Goal: Transaction & Acquisition: Purchase product/service

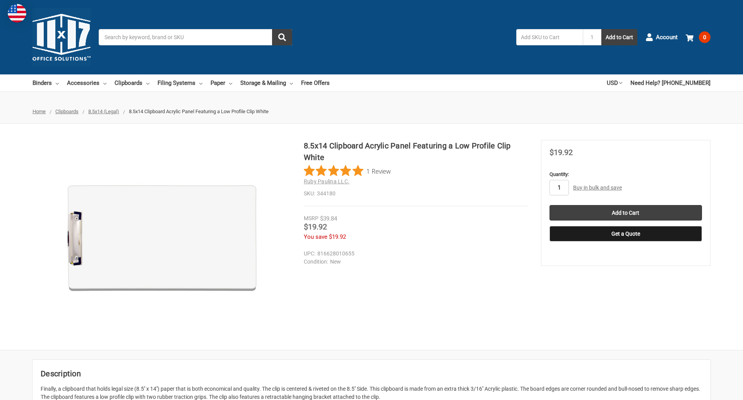
click at [559, 187] on input "1" at bounding box center [559, 187] width 19 height 15
type input "5"
click at [626, 233] on button "Get a Quote" at bounding box center [626, 233] width 153 height 15
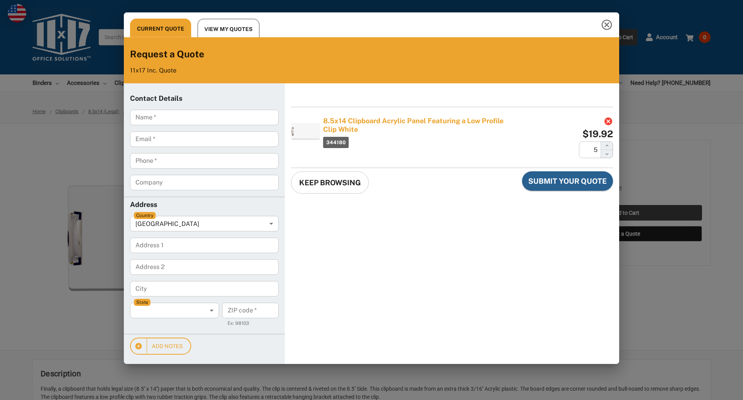
click at [626, 213] on div "Current Quote View My Quotes Request a Quote 11x17 Inc. Quote Contact Details N…" at bounding box center [371, 200] width 743 height 400
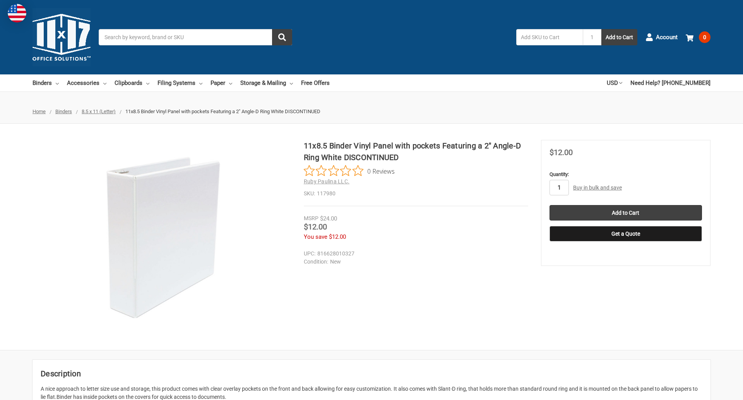
click at [559, 187] on input "1" at bounding box center [559, 187] width 19 height 15
click at [626, 233] on button "Get a Quote" at bounding box center [626, 233] width 153 height 15
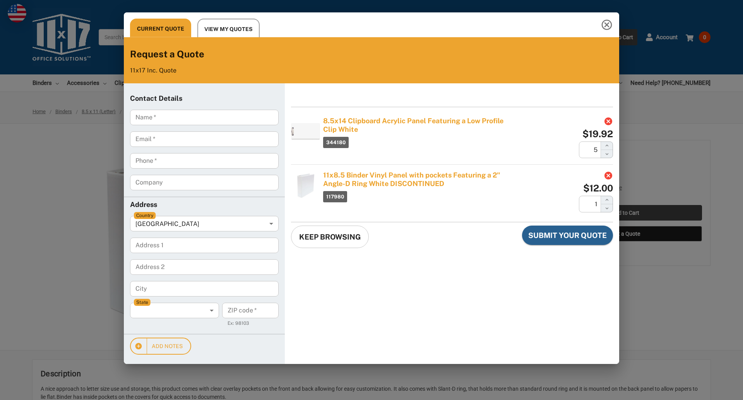
click at [626, 213] on div "Current Quote View My Quotes Request a Quote 11x17 Inc. Quote Contact Details N…" at bounding box center [371, 200] width 743 height 400
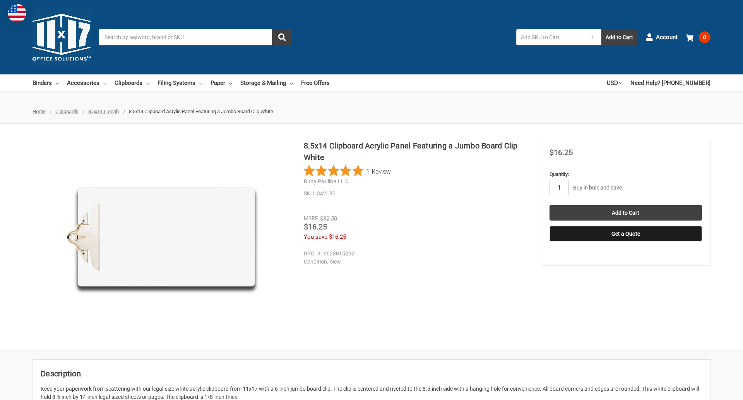
click at [559, 187] on input "1" at bounding box center [559, 187] width 19 height 15
type input "4"
click at [626, 233] on button "Get a Quote" at bounding box center [626, 233] width 153 height 15
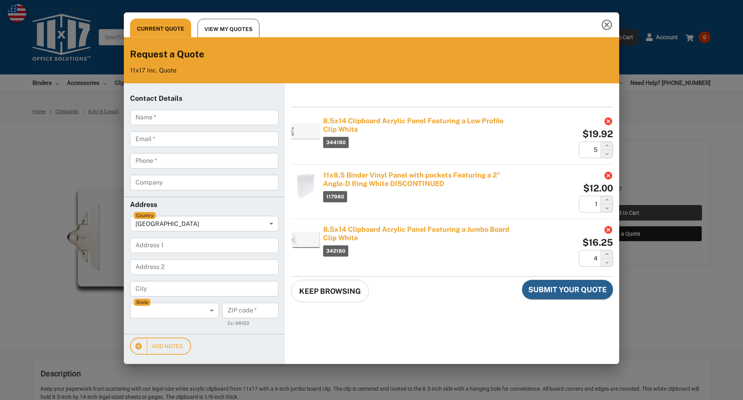
click at [626, 213] on div "Current Quote View My Quotes Request a Quote 11x17 Inc. Quote Contact Details N…" at bounding box center [371, 200] width 743 height 400
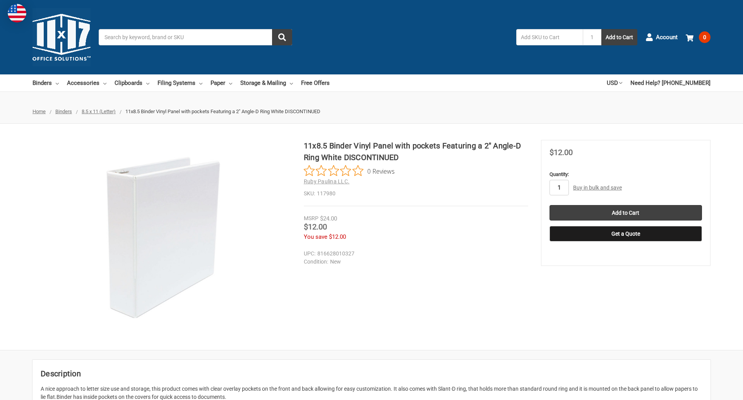
click at [559, 187] on input "1" at bounding box center [559, 187] width 19 height 15
type input "2"
click at [626, 233] on button "Get a Quote" at bounding box center [626, 233] width 153 height 15
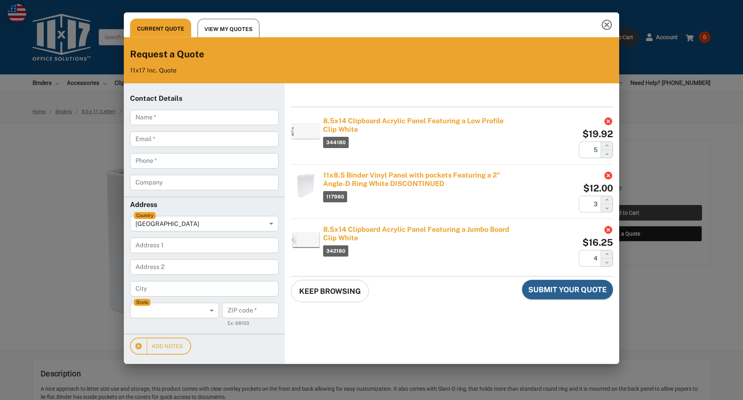
click at [626, 213] on div "Current Quote View My Quotes Request a Quote 11x17 Inc. Quote Contact Details N…" at bounding box center [371, 200] width 743 height 400
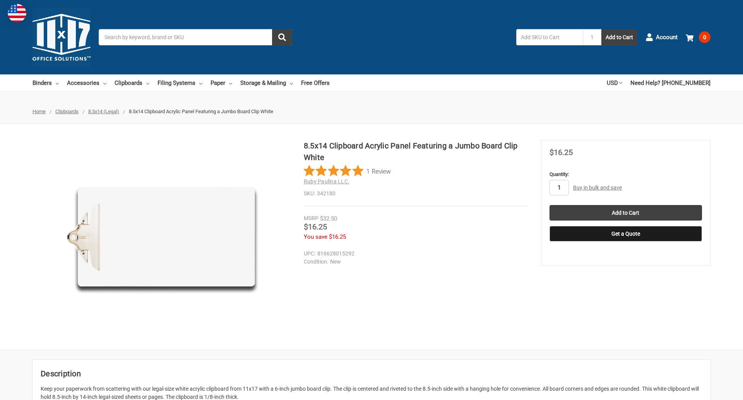
click at [559, 187] on input "1" at bounding box center [559, 187] width 19 height 15
type input "4"
click at [626, 233] on button "Get a Quote" at bounding box center [626, 233] width 153 height 15
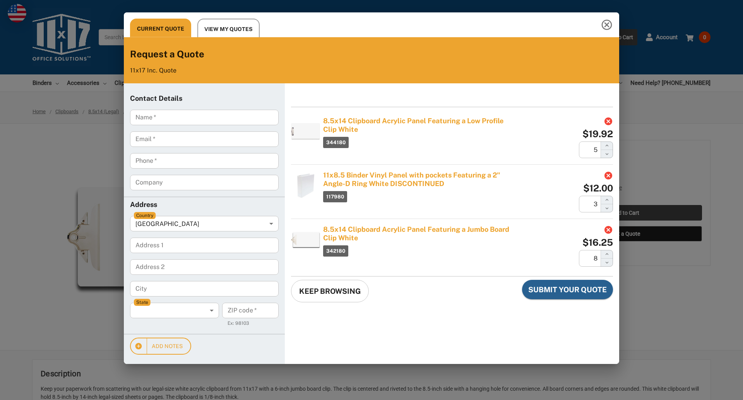
click at [626, 213] on div "Current Quote View My Quotes Request a Quote 11x17 Inc. Quote Contact Details N…" at bounding box center [371, 200] width 743 height 400
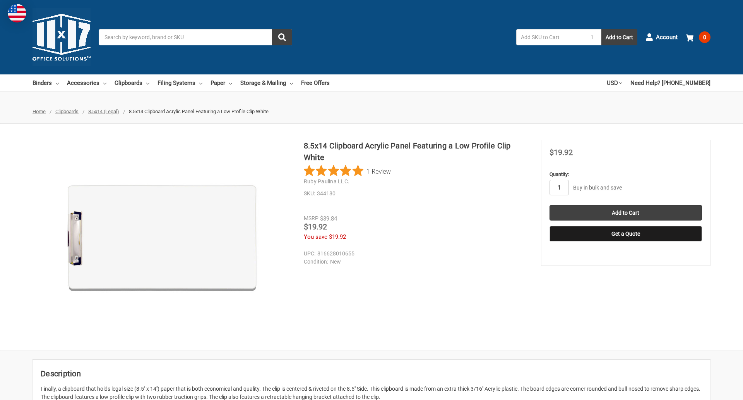
click at [559, 187] on input "1" at bounding box center [559, 187] width 19 height 15
type input "2"
click at [626, 233] on button "Get a Quote" at bounding box center [626, 233] width 153 height 15
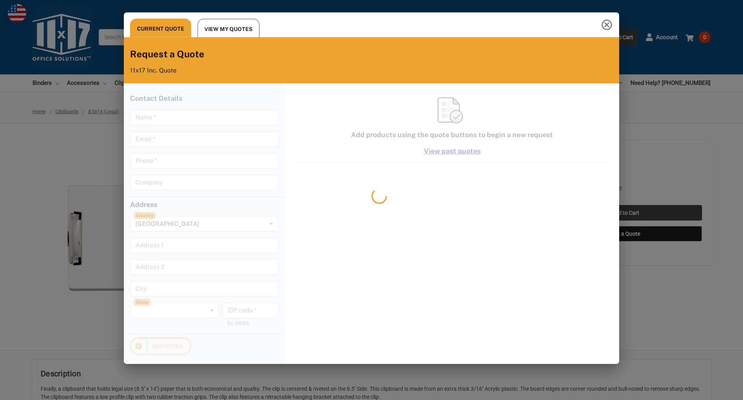
click at [626, 213] on div "Current Quote View My Quotes Request a Quote 11x17 Inc. Quote Contact Details N…" at bounding box center [371, 200] width 743 height 400
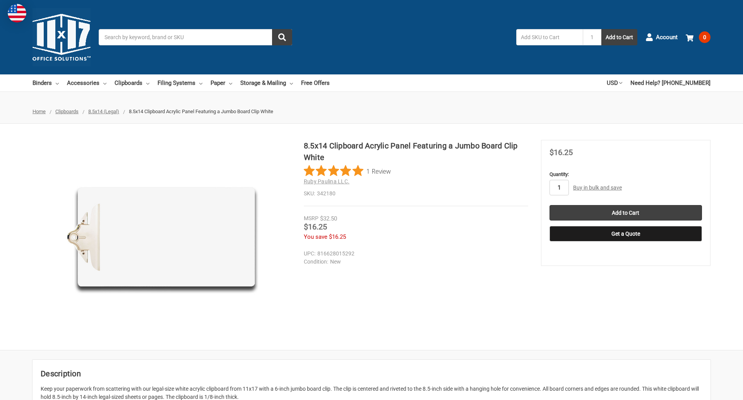
click at [559, 187] on input "1" at bounding box center [559, 187] width 19 height 15
type input "2"
click at [626, 233] on button "Get a Quote" at bounding box center [626, 233] width 153 height 15
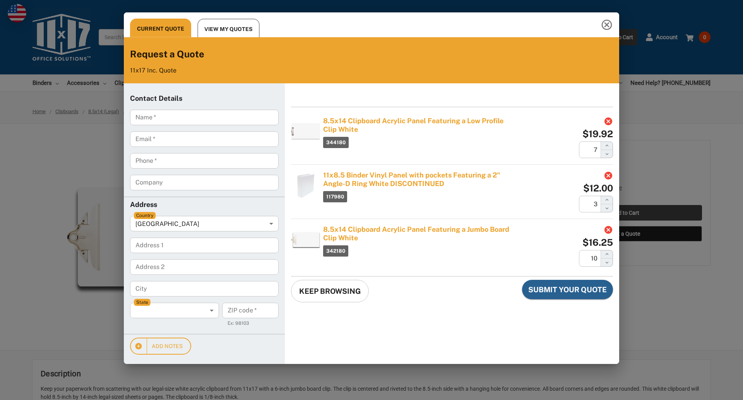
click at [626, 213] on div "Current Quote View My Quotes Request a Quote 11x17 Inc. Quote Contact Details N…" at bounding box center [371, 200] width 743 height 400
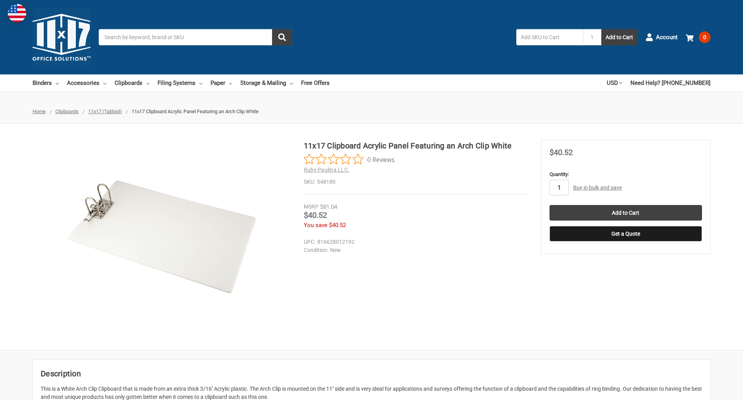
click at [559, 187] on input "1" at bounding box center [559, 187] width 19 height 15
type input "4"
click at [626, 233] on button "Get a Quote" at bounding box center [626, 233] width 153 height 15
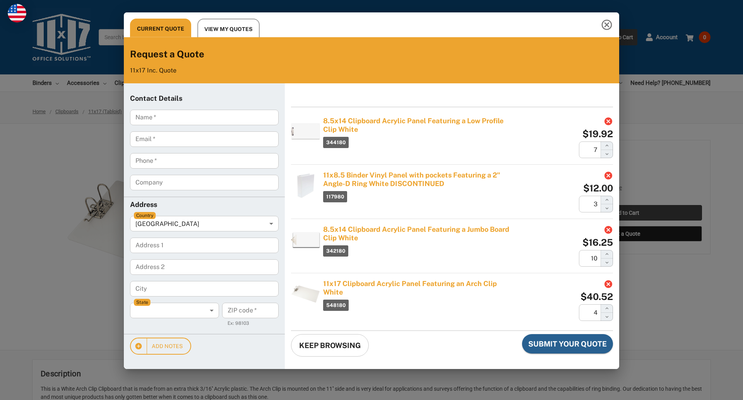
click at [626, 213] on div "Current Quote View My Quotes Request a Quote 11x17 Inc. Quote Contact Details N…" at bounding box center [371, 200] width 743 height 400
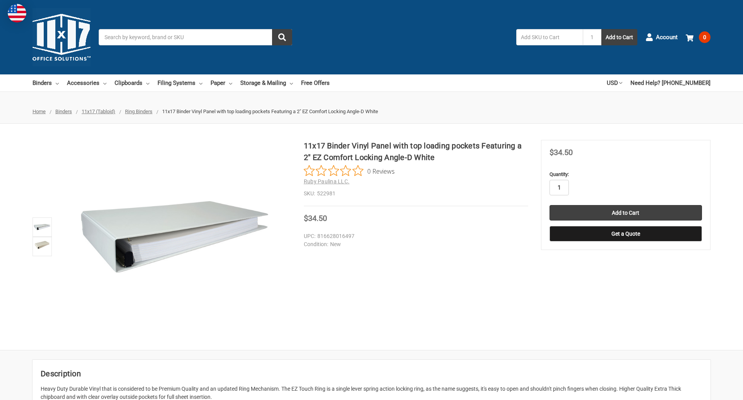
click at [559, 187] on input "1" at bounding box center [559, 187] width 19 height 15
type input "4"
click at [626, 233] on button "Get a Quote" at bounding box center [626, 233] width 153 height 15
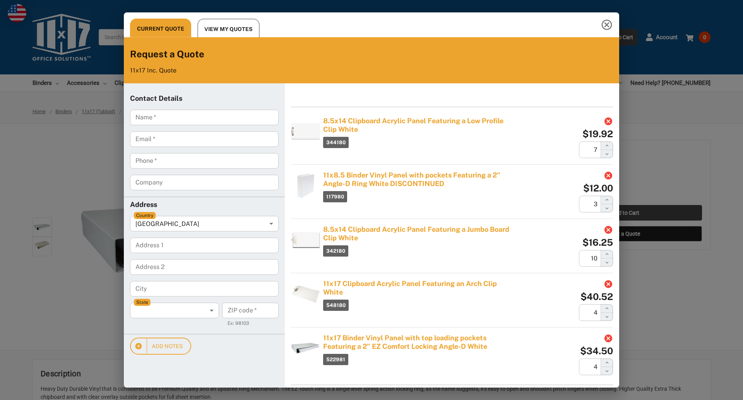
click at [626, 213] on div "Current Quote View My Quotes Request a Quote 11x17 Inc. Quote Contact Details N…" at bounding box center [371, 200] width 743 height 400
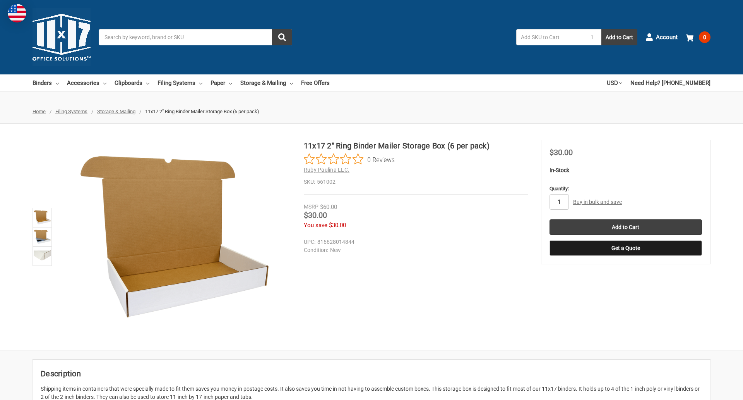
click at [559, 202] on input "1" at bounding box center [559, 201] width 19 height 15
click at [626, 248] on button "Get a Quote" at bounding box center [626, 247] width 153 height 15
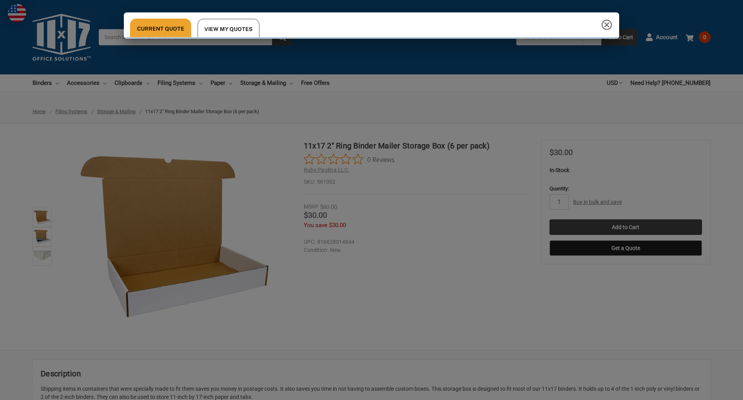
click at [626, 227] on div "Current Quote View My Quotes Request a Quote 11x17 Inc. Quote Contact Details N…" at bounding box center [371, 200] width 743 height 400
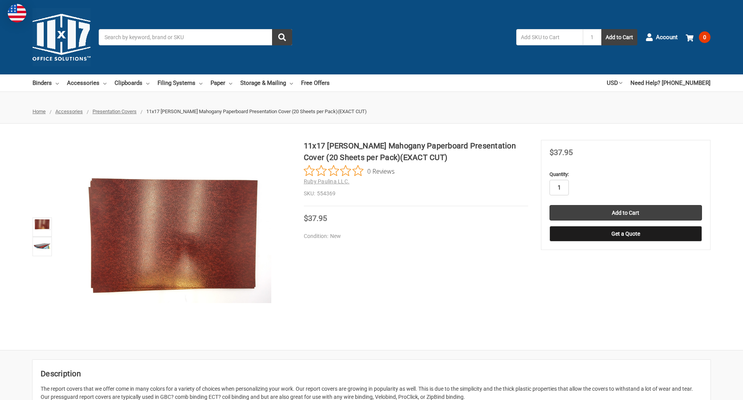
click at [559, 187] on input "1" at bounding box center [559, 187] width 19 height 15
type input "5"
click at [626, 233] on button "Get a Quote" at bounding box center [626, 233] width 153 height 15
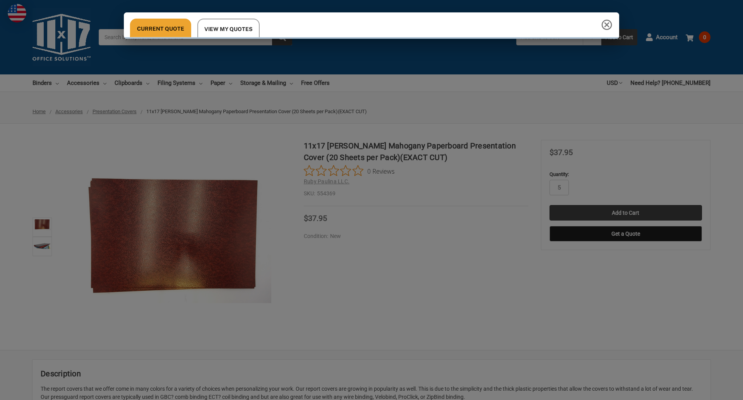
click at [626, 213] on div "Current Quote View My Quotes Request a Quote 11x17 Inc. Quote Contact Details N…" at bounding box center [371, 200] width 743 height 400
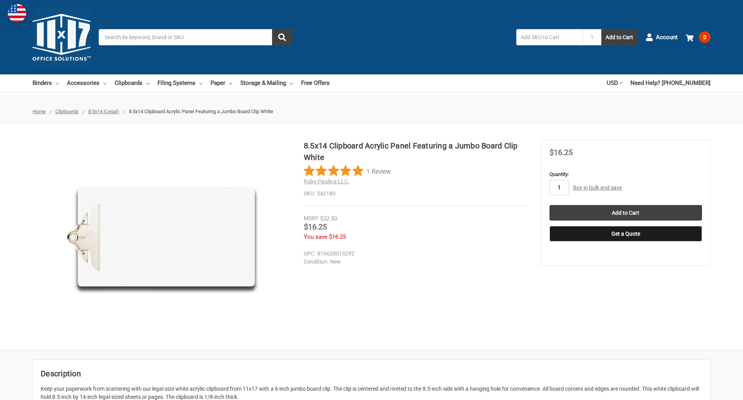
click at [559, 187] on input "1" at bounding box center [559, 187] width 19 height 15
type input "4"
click at [626, 233] on button "Get a Quote" at bounding box center [626, 233] width 153 height 15
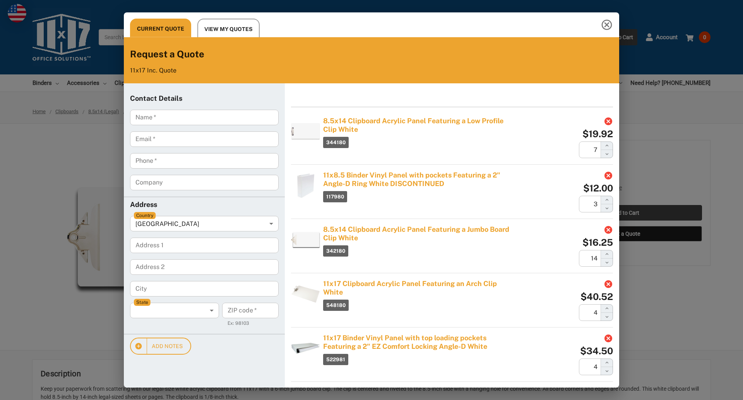
click at [626, 213] on div "Current Quote View My Quotes Request a Quote 11x17 Inc. Quote Contact Details N…" at bounding box center [371, 200] width 743 height 400
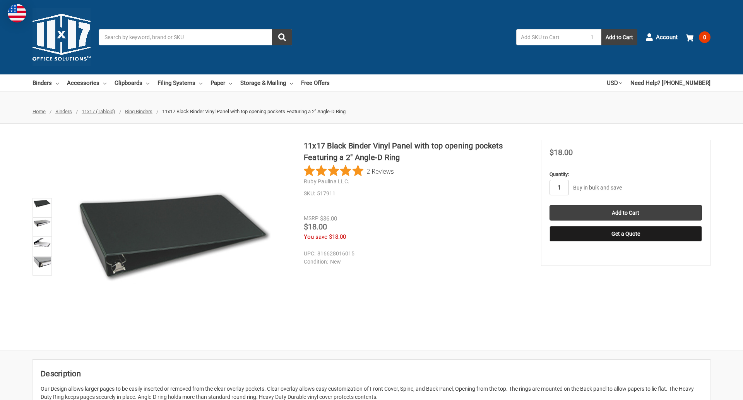
click at [559, 187] on input "1" at bounding box center [559, 187] width 19 height 15
type input "2"
click at [626, 233] on button "Get a Quote" at bounding box center [626, 233] width 153 height 15
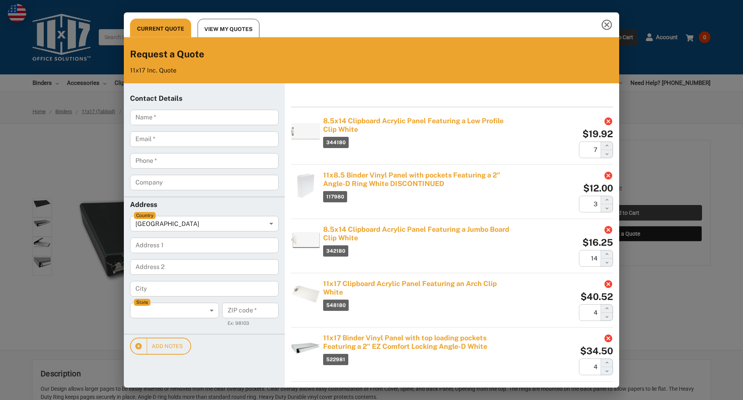
click at [626, 213] on div "Current Quote View My Quotes Request a Quote 11x17 Inc. Quote Contact Details N…" at bounding box center [371, 200] width 743 height 400
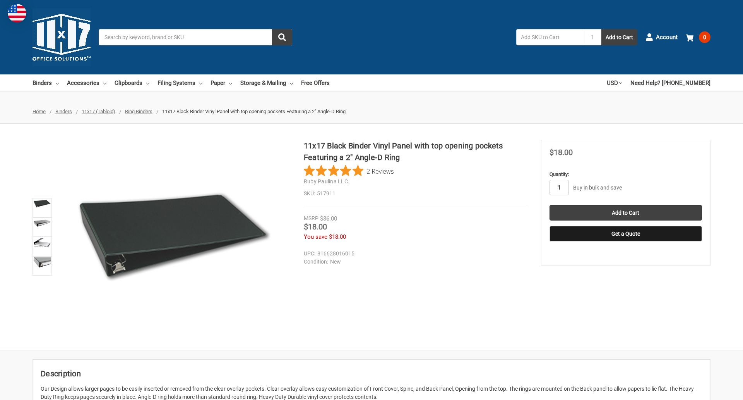
click at [559, 187] on input "1" at bounding box center [559, 187] width 19 height 15
type input "4"
click at [626, 233] on button "Get a Quote" at bounding box center [626, 233] width 153 height 15
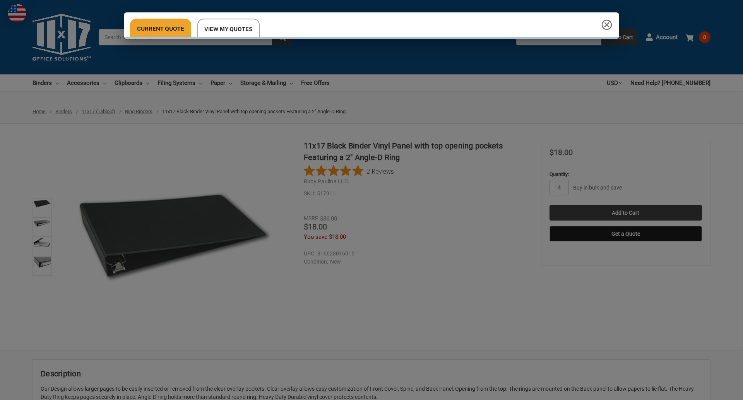
click at [626, 213] on div "Current Quote View My Quotes Request a Quote 11x17 Inc. Quote Contact Details N…" at bounding box center [371, 200] width 743 height 400
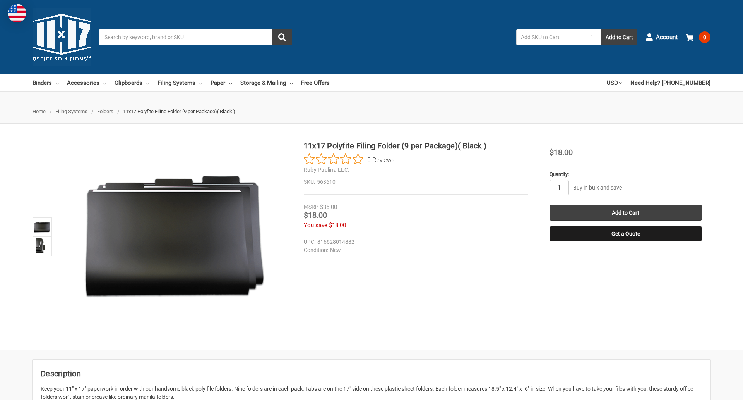
click at [559, 187] on input "1" at bounding box center [559, 187] width 19 height 15
type input "5"
click at [626, 233] on button "Get a Quote" at bounding box center [626, 233] width 153 height 15
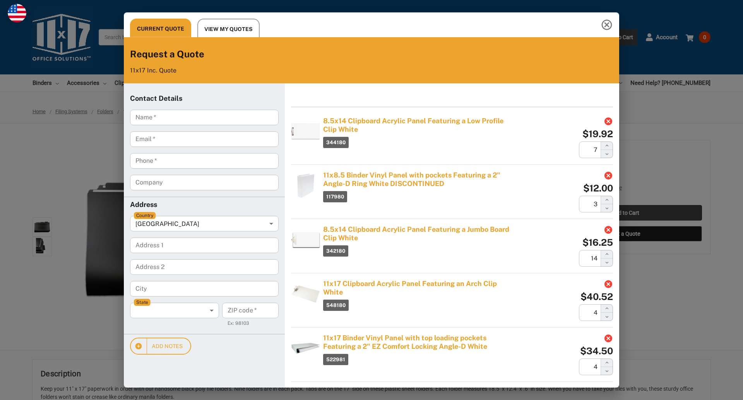
click at [626, 213] on div "Current Quote View My Quotes Request a Quote 11x17 Inc. Quote Contact Details N…" at bounding box center [371, 200] width 743 height 400
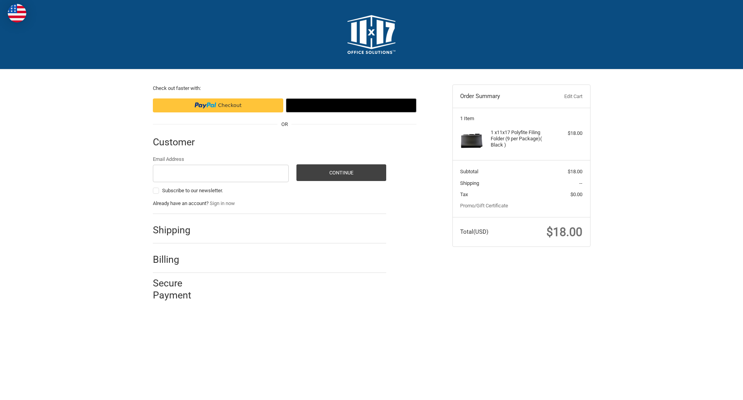
click at [221, 173] on input "Email Address" at bounding box center [221, 173] width 136 height 17
type input "[EMAIL_ADDRESS][DOMAIN_NAME]"
click at [341, 172] on button "Continue" at bounding box center [342, 172] width 90 height 17
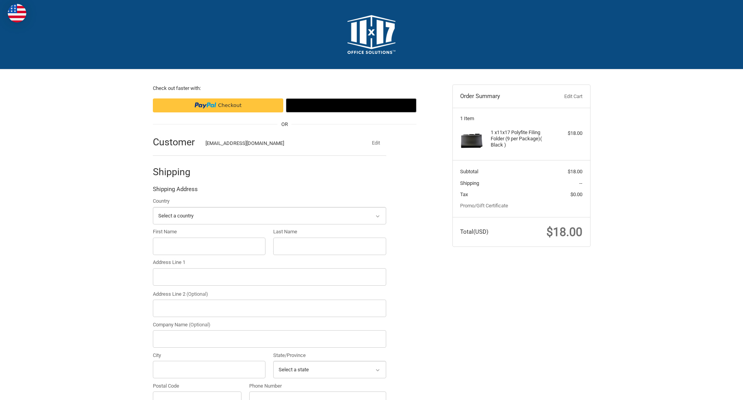
select select "US"
click at [209, 246] on input "First Name" at bounding box center [209, 245] width 113 height 17
type input "reflectiz"
click at [329, 246] on input "Last Name" at bounding box center [329, 245] width 113 height 17
type input "bigcommerce"
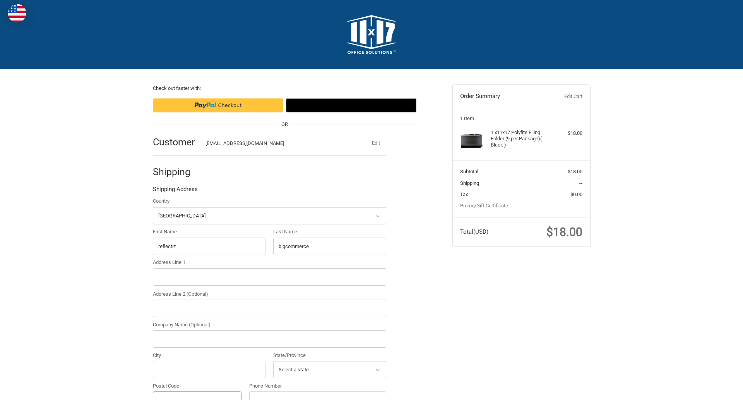
click at [197, 391] on input "Postal Code" at bounding box center [197, 399] width 89 height 17
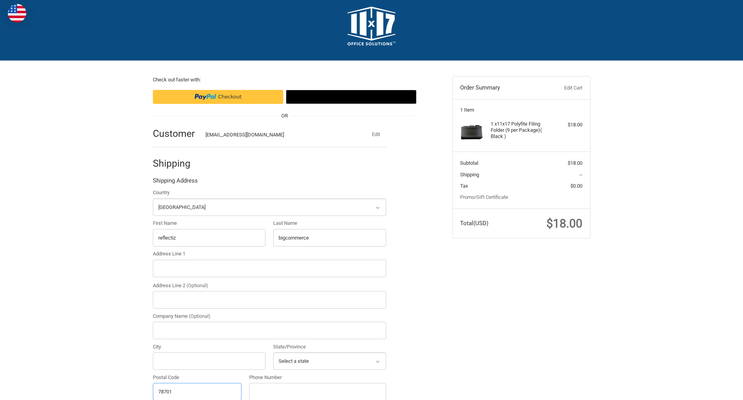
click at [197, 391] on input "78701" at bounding box center [197, 390] width 89 height 17
type input "78701"
click at [269, 268] on input "Address Line 1" at bounding box center [269, 267] width 233 height 17
type input "[STREET_ADDRESS]"
click at [175, 182] on legend "Shipping Address" at bounding box center [175, 182] width 45 height 12
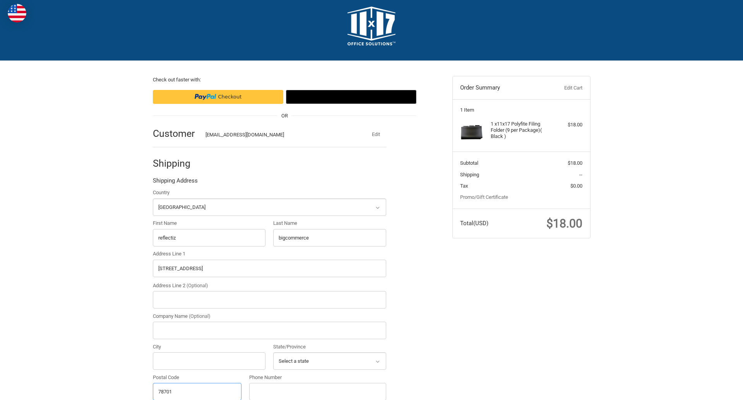
click at [197, 391] on input "78701" at bounding box center [197, 390] width 89 height 17
type input "78701"
select select "[GEOGRAPHIC_DATA]"
click at [269, 299] on input "Address Line 2 (Optional)" at bounding box center [269, 299] width 233 height 17
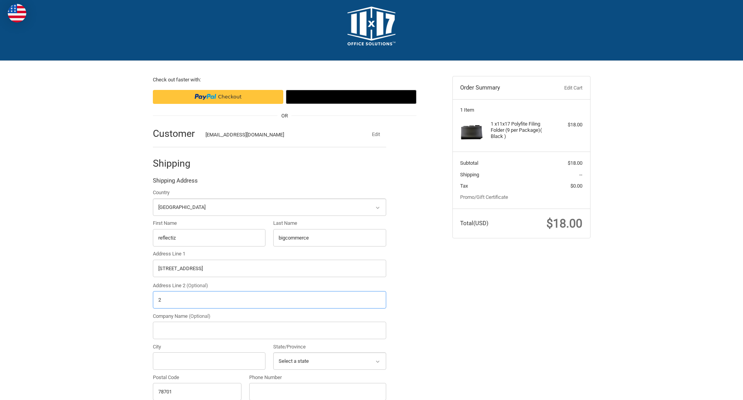
type input "2"
click at [209, 360] on input "City" at bounding box center [209, 360] width 113 height 17
click at [209, 360] on input "Austin" at bounding box center [209, 360] width 113 height 17
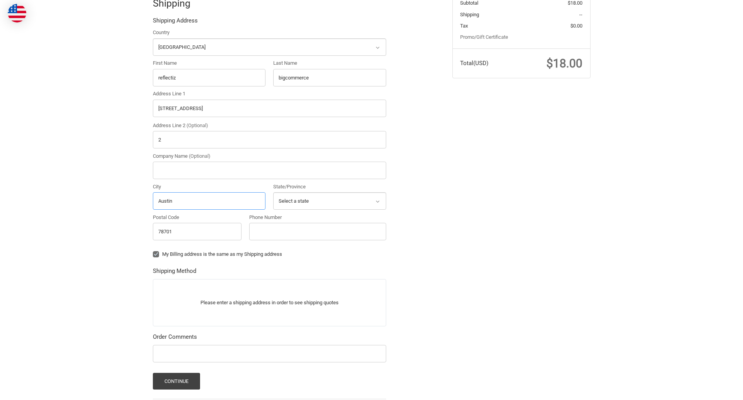
scroll to position [242, 0]
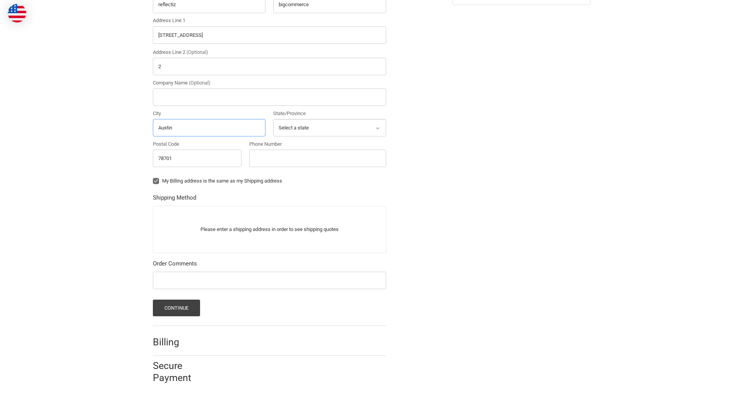
type input "Austin"
click at [317, 158] on input "Phone Number" at bounding box center [317, 157] width 137 height 17
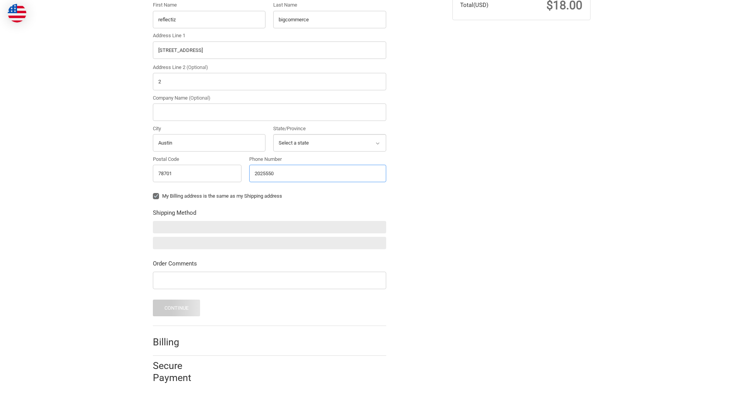
scroll to position [226, 0]
type input "2025550150"
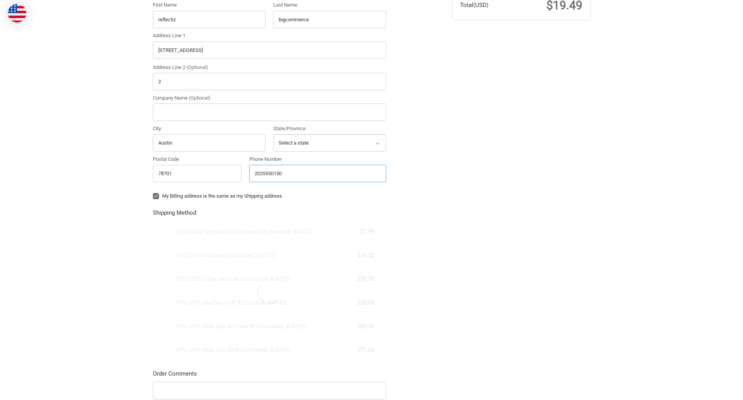
scroll to position [242, 0]
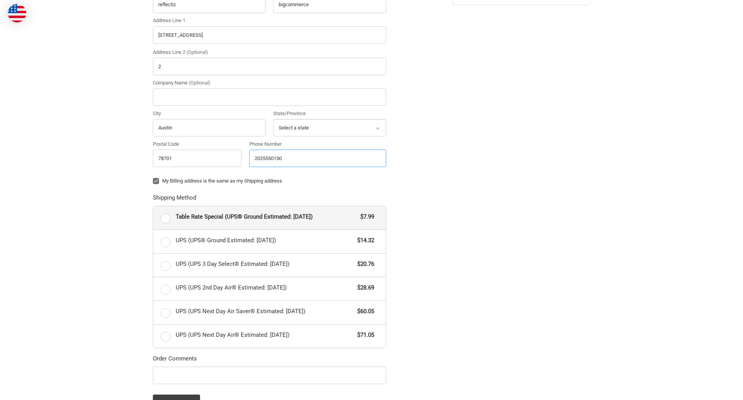
radio input "true"
type input "2025550150"
click at [269, 97] on input "Company Name (Optional)" at bounding box center [269, 96] width 233 height 17
type input "bigcommerce"
click at [153, 187] on form "Country Select a country [GEOGRAPHIC_DATA] [GEOGRAPHIC_DATA] [GEOGRAPHIC_DATA] …" at bounding box center [269, 182] width 233 height 455
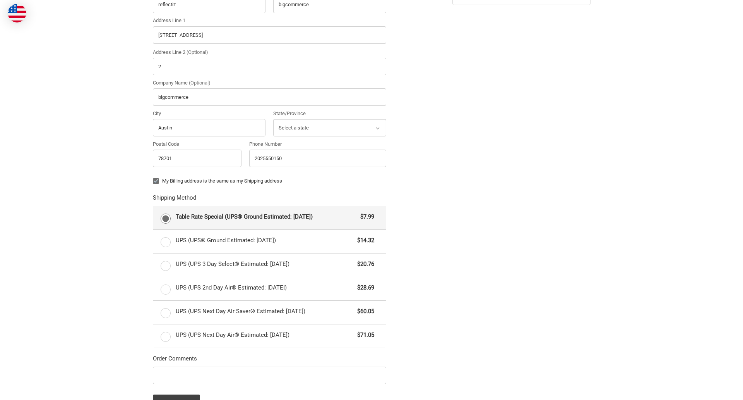
click at [153, 385] on form "Country Select a country [GEOGRAPHIC_DATA] [GEOGRAPHIC_DATA] [GEOGRAPHIC_DATA] …" at bounding box center [269, 182] width 233 height 455
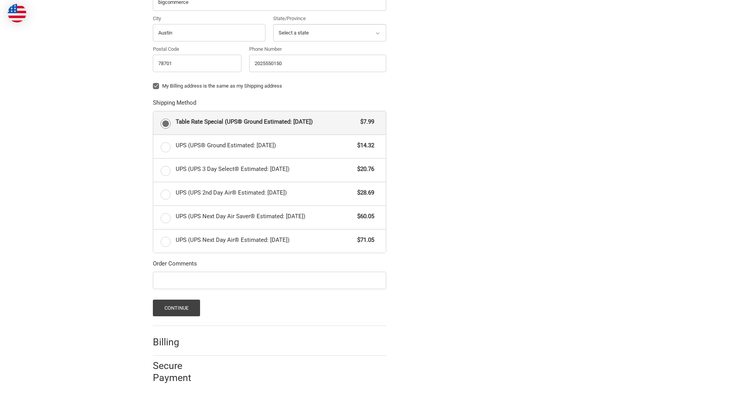
click at [269, 122] on span "Table Rate Special (UPS® Ground Estimated: [DATE])" at bounding box center [266, 121] width 181 height 9
click at [154, 111] on input "Table Rate Special (UPS® Ground Estimated: [DATE]) $7.99" at bounding box center [153, 111] width 0 height 0
click at [176, 307] on button "Continue" at bounding box center [177, 307] width 48 height 17
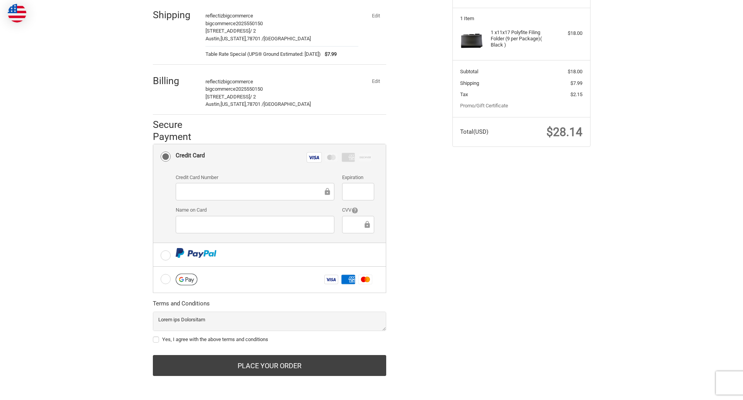
scroll to position [101, 0]
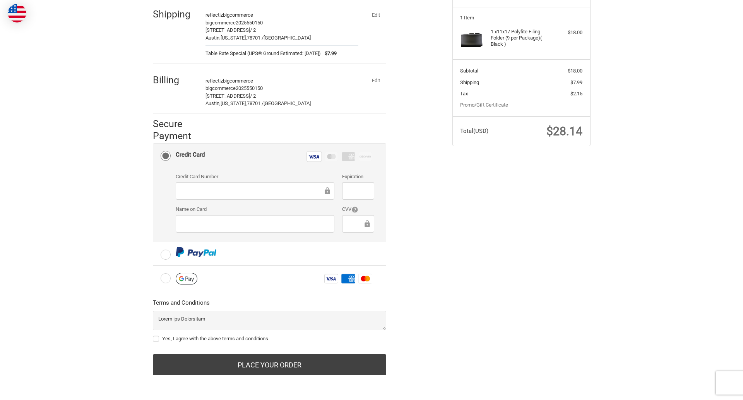
click at [269, 338] on label "Yes, I agree with the above terms and conditions" at bounding box center [269, 338] width 233 height 6
click at [153, 335] on input "Yes, I agree with the above terms and conditions" at bounding box center [153, 334] width 0 height 0
checkbox input "true"
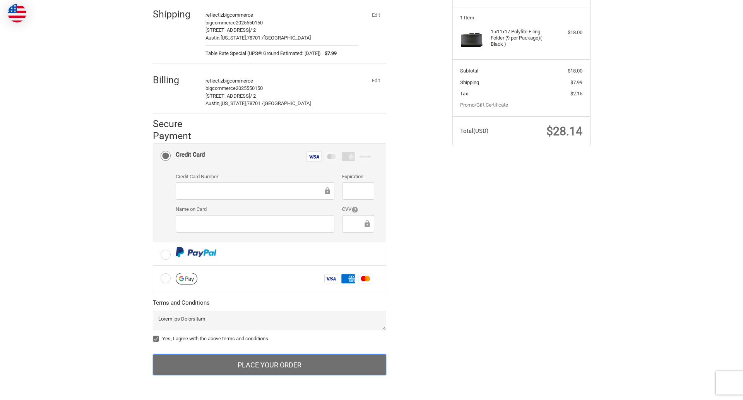
click at [269, 364] on button "Place Your Order" at bounding box center [269, 364] width 233 height 21
